Goal: Navigation & Orientation: Find specific page/section

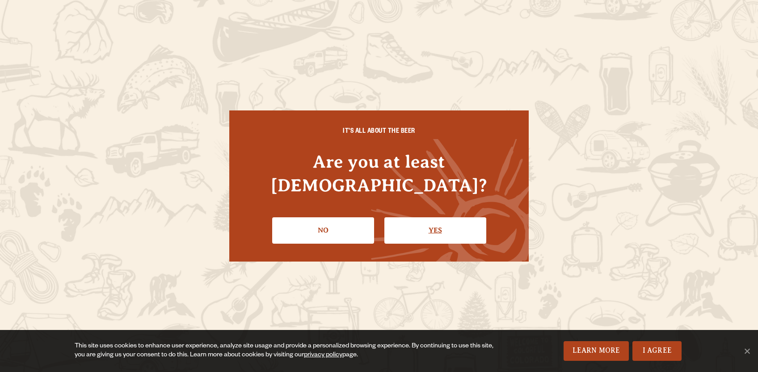
click at [462, 217] on link "Yes" at bounding box center [435, 230] width 102 height 26
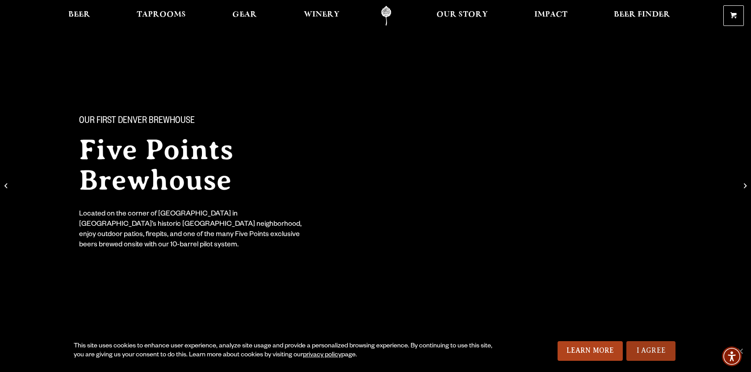
click at [649, 353] on link "I Agree" at bounding box center [651, 351] width 49 height 20
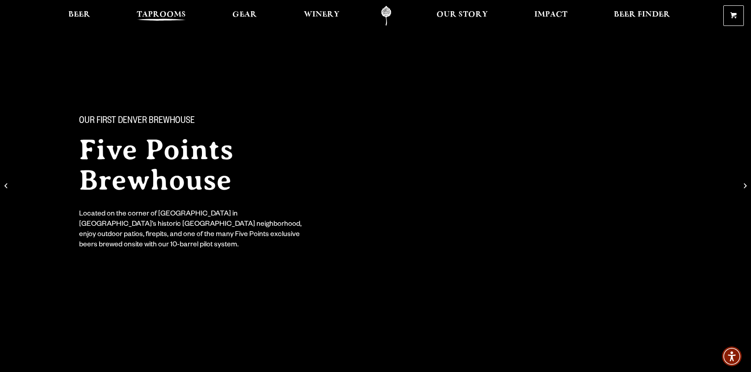
click at [153, 15] on span "Taprooms" at bounding box center [161, 14] width 49 height 7
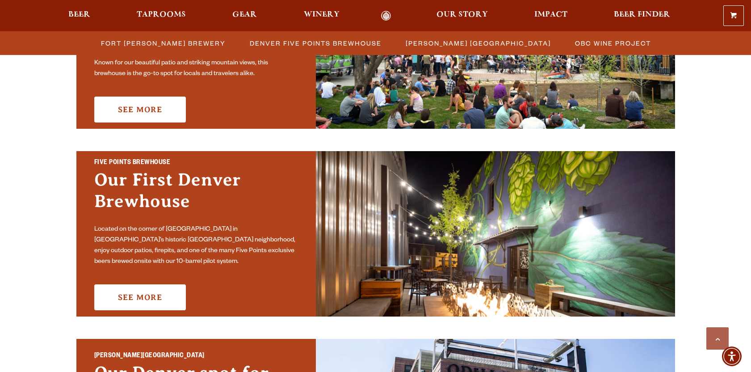
scroll to position [372, 0]
